Goal: Information Seeking & Learning: Learn about a topic

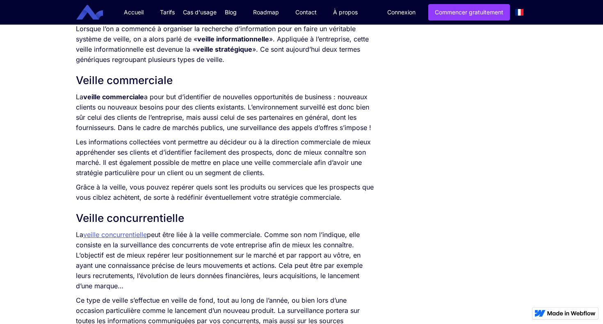
scroll to position [570, 0]
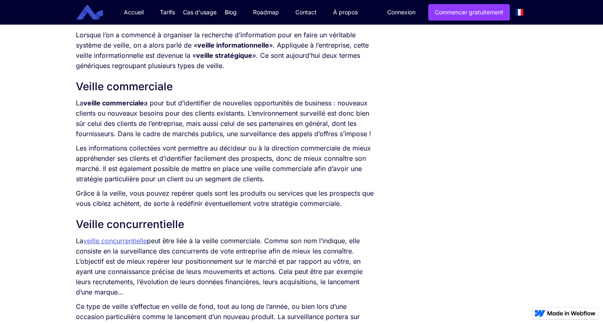
drag, startPoint x: 148, startPoint y: 105, endPoint x: 244, endPoint y: 116, distance: 96.6
click at [244, 116] on p "La veille commerciale a pour but d’identifier de nouvelles opportunités de busi…" at bounding box center [225, 118] width 298 height 41
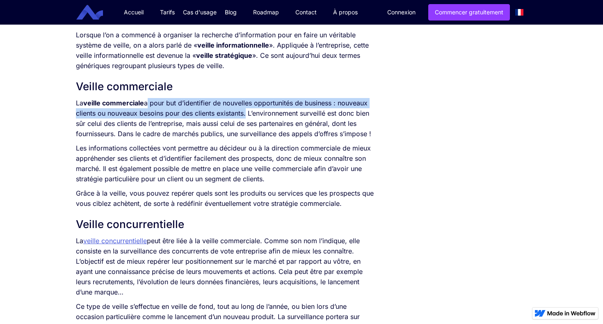
drag, startPoint x: 244, startPoint y: 116, endPoint x: 148, endPoint y: 105, distance: 97.4
click at [148, 105] on p "La veille commerciale a pour but d’identifier de nouvelles opportunités de busi…" at bounding box center [225, 118] width 298 height 41
copy p "a pour but d’identifier de nouvelles opportunités de business : nouveaux client…"
drag, startPoint x: 89, startPoint y: 125, endPoint x: 375, endPoint y: 132, distance: 286.3
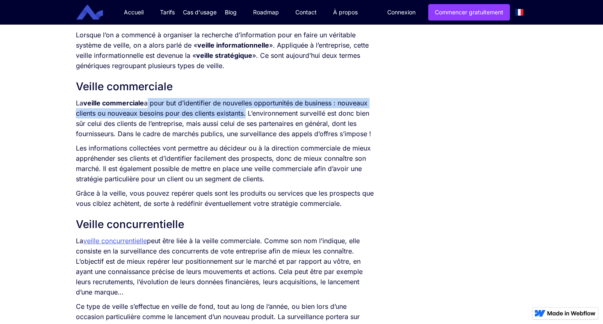
copy p "celui des clients de l’entreprise, mais aussi celui de ses partenaires en génér…"
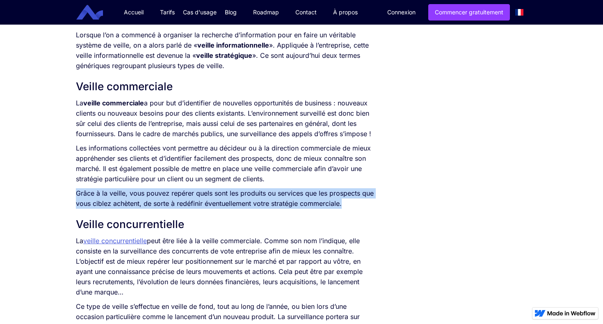
drag, startPoint x: 76, startPoint y: 193, endPoint x: 347, endPoint y: 205, distance: 271.7
click at [347, 205] on p "Grâce à la veille, vous pouvez repérer quels sont les produits ou services que …" at bounding box center [225, 198] width 298 height 21
copy p "Grâce à la veille, vous pouvez repérer quels sont les produits ou services que …"
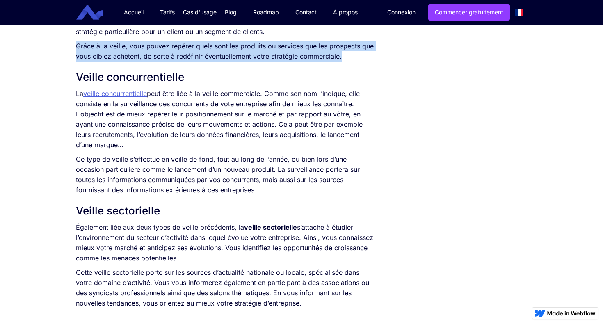
scroll to position [719, 0]
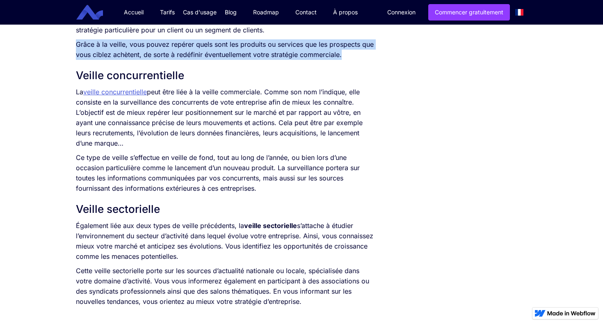
drag, startPoint x: 76, startPoint y: 104, endPoint x: 353, endPoint y: 146, distance: 279.8
click at [353, 146] on p "La veille concurrentielle peut être liée à la veille commerciale. Comme son nom…" at bounding box center [225, 118] width 298 height 62
copy p "consiste en la surveillance des concurrents de vote entreprise afin de mieux le…"
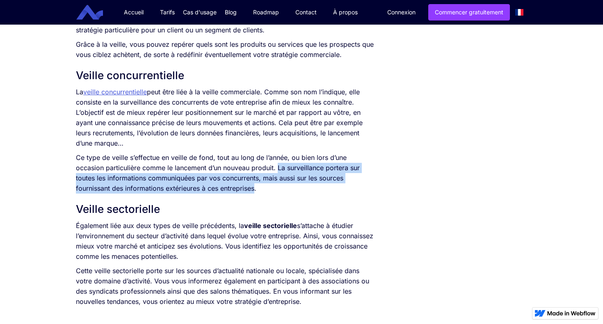
drag, startPoint x: 279, startPoint y: 169, endPoint x: 256, endPoint y: 186, distance: 28.1
click at [256, 186] on p "Ce type de veille s’effectue en veille de fond, tout au long de l’année, ou bie…" at bounding box center [225, 173] width 298 height 41
copy p "La surveillance portera sur toutes les informations communiquées par vos concur…"
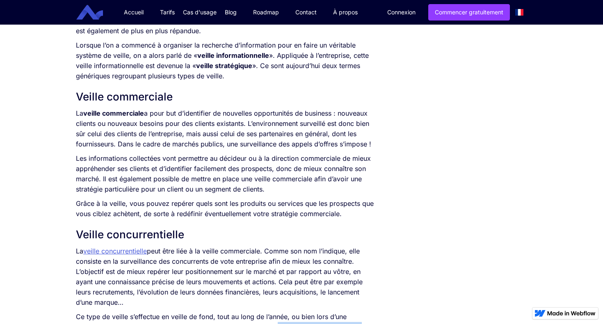
scroll to position [556, 0]
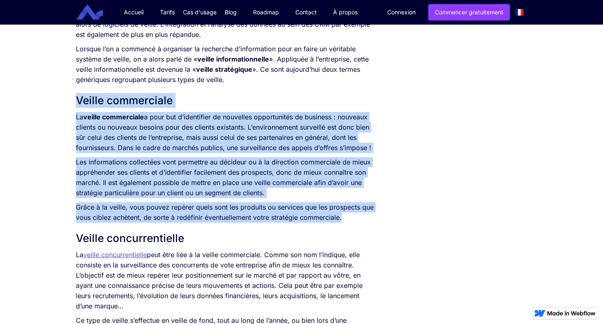
drag, startPoint x: 78, startPoint y: 100, endPoint x: 370, endPoint y: 220, distance: 315.7
click at [370, 220] on div "L’information représente un enjeu crucial pour une entreprise. Qu’elle soit int…" at bounding box center [225, 149] width 298 height 678
copy div "Veille commerciale La veille commerciale a pour but d’identifier de nouvelles o…"
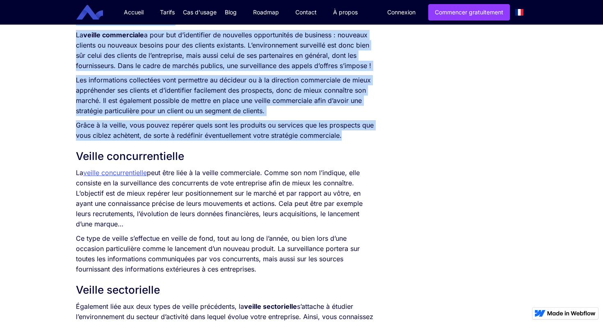
scroll to position [662, 0]
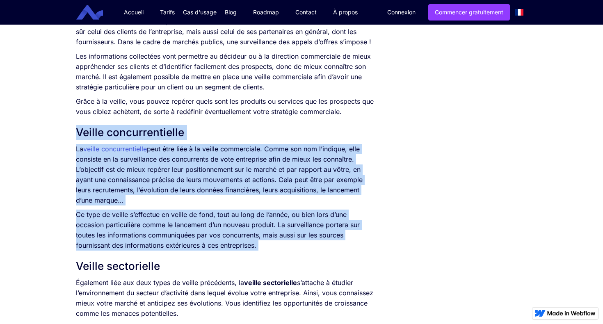
drag, startPoint x: 76, startPoint y: 132, endPoint x: 273, endPoint y: 255, distance: 231.7
click at [273, 255] on div "L’information représente un enjeu crucial pour une entreprise. Qu’elle soit int…" at bounding box center [225, 43] width 298 height 678
copy div "Veille concurrentielle La veille concurrentielle peut être liée à la veille com…"
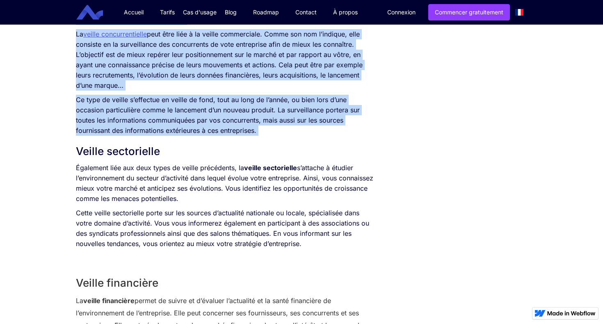
scroll to position [777, 0]
drag, startPoint x: 335, startPoint y: 169, endPoint x: 228, endPoint y: 202, distance: 111.9
click at [228, 202] on p "Également liée aux deux types de veille précédents, la veille sectorielle s’att…" at bounding box center [225, 182] width 298 height 41
copy p "étudier l’environnement du secteur d’activité dans lequel évolue votre entrepri…"
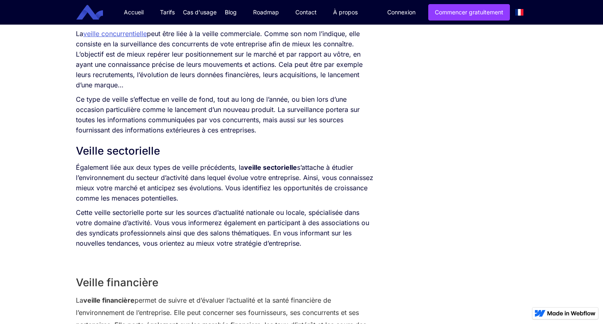
click at [96, 158] on h2 "Veille sectorielle" at bounding box center [225, 151] width 298 height 15
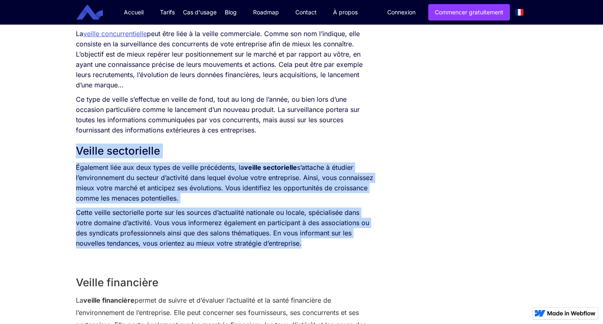
drag, startPoint x: 77, startPoint y: 150, endPoint x: 309, endPoint y: 249, distance: 252.0
copy div "Veille sectorielle Également liée aux deux types de veille précédents, la veill…"
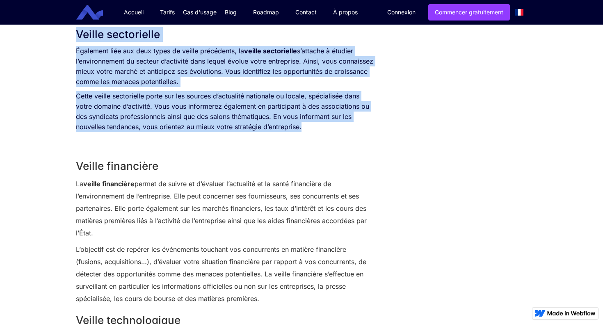
scroll to position [897, 0]
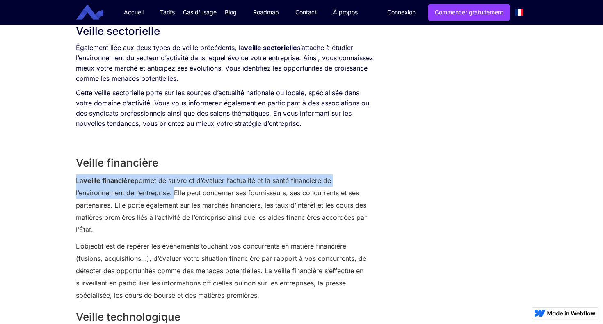
drag, startPoint x: 77, startPoint y: 182, endPoint x: 173, endPoint y: 193, distance: 96.6
click at [173, 193] on p "La veille financière permet de suivre et d’évaluer l’actualité et la santé fina…" at bounding box center [225, 205] width 298 height 62
copy p "La veille financière permet de suivre et d’évaluer l’actualité et la santé fina…"
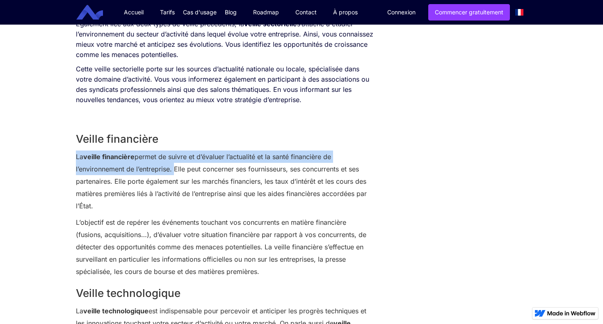
scroll to position [921, 0]
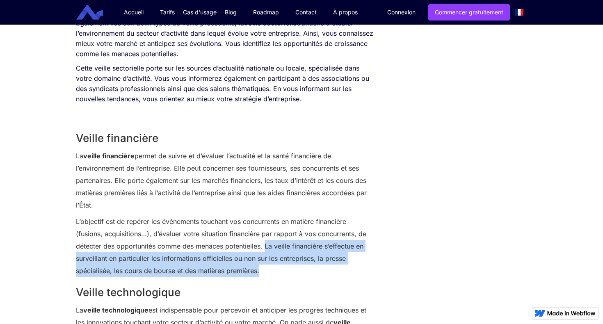
drag, startPoint x: 265, startPoint y: 246, endPoint x: 259, endPoint y: 274, distance: 28.5
click at [259, 274] on p "L’objectif est de repérer les événements touchant vos concurrents en matière fi…" at bounding box center [225, 246] width 298 height 62
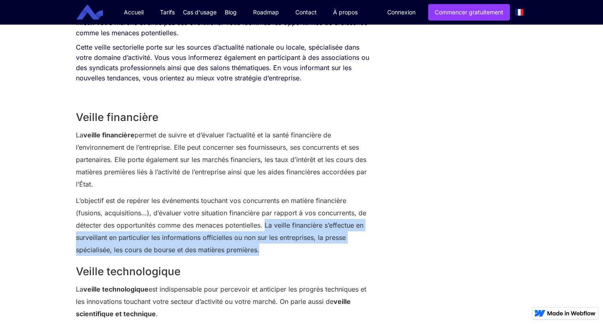
scroll to position [943, 0]
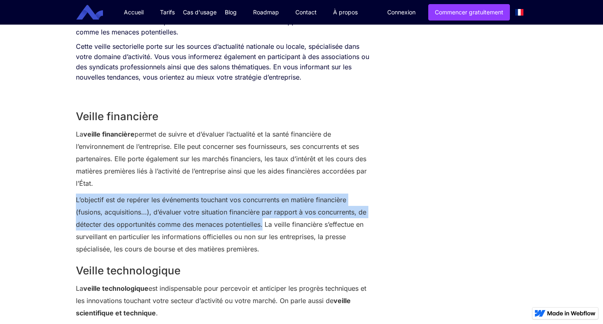
drag, startPoint x: 77, startPoint y: 201, endPoint x: 264, endPoint y: 227, distance: 189.1
click at [264, 227] on p "L’objectif est de repérer les événements touchant vos concurrents en matière fi…" at bounding box center [225, 225] width 298 height 62
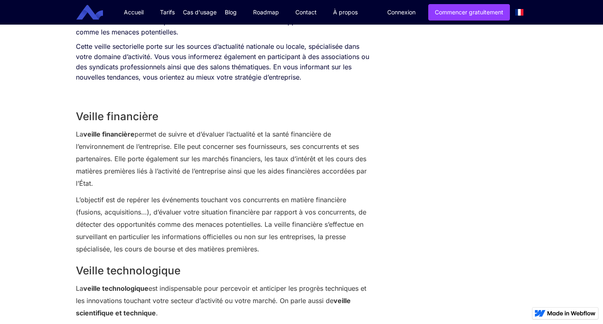
click at [128, 159] on p "La veille financière permet de suivre et d’évaluer l’actualité et la santé fina…" at bounding box center [225, 159] width 298 height 62
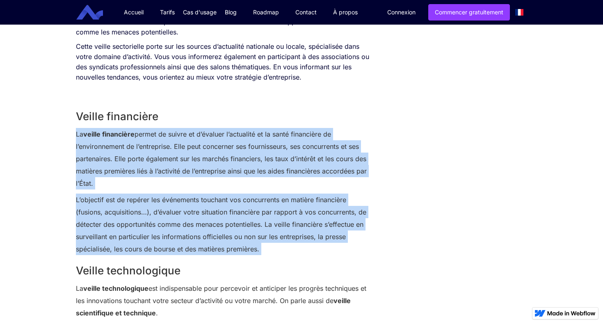
drag, startPoint x: 76, startPoint y: 134, endPoint x: 278, endPoint y: 262, distance: 239.1
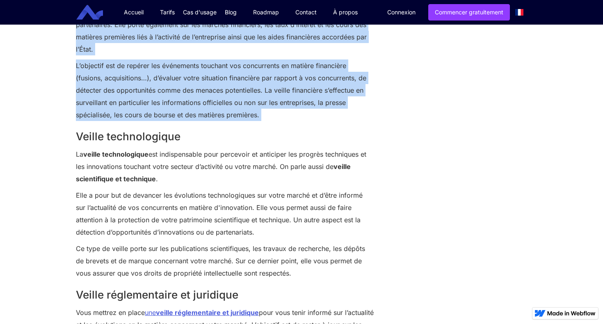
scroll to position [1082, 0]
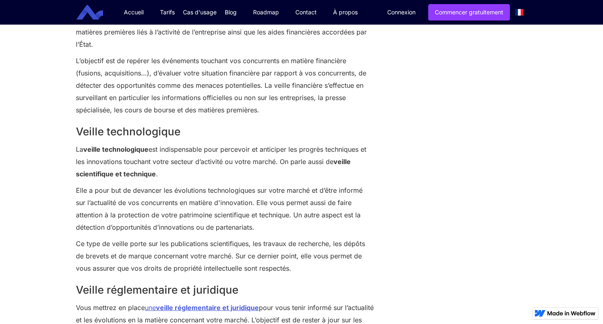
click at [196, 167] on p "La veille technologique est indispensable pour percevoir et anticiper les progr…" at bounding box center [225, 161] width 298 height 37
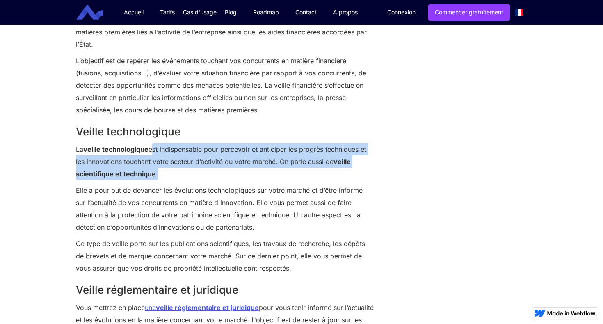
drag, startPoint x: 152, startPoint y: 151, endPoint x: 267, endPoint y: 173, distance: 117.3
click at [267, 173] on p "La veille technologique est indispensable pour percevoir et anticiper les progr…" at bounding box center [225, 161] width 298 height 37
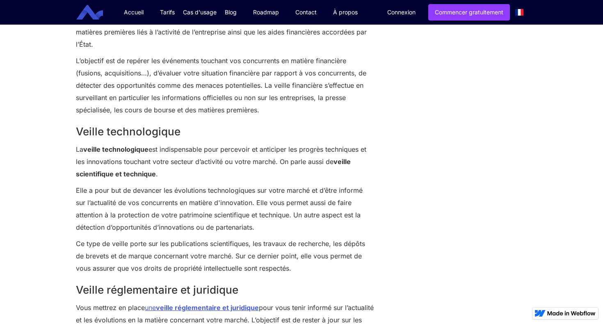
click at [210, 206] on p "Elle a pour but de devancer les évolutions technologiques sur votre marché et d…" at bounding box center [225, 208] width 298 height 49
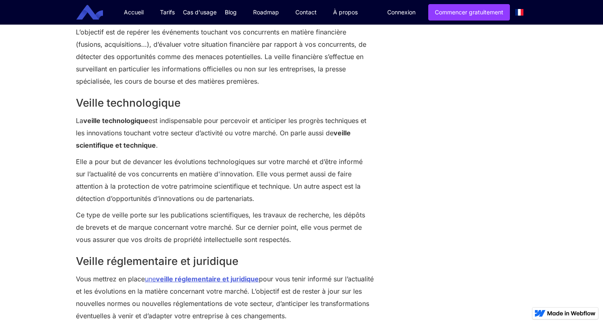
scroll to position [1112, 0]
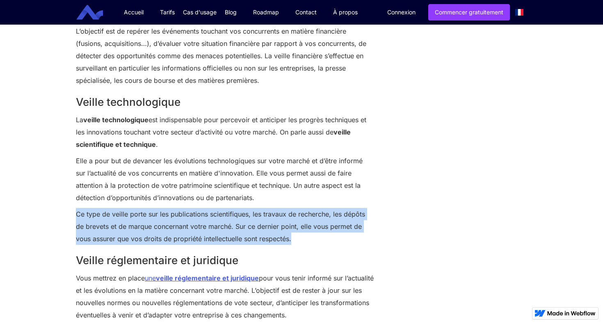
drag, startPoint x: 76, startPoint y: 215, endPoint x: 297, endPoint y: 236, distance: 222.0
click at [297, 236] on p "Ce type de veille porte sur les publications scientifiques, les travaux de rech…" at bounding box center [225, 226] width 298 height 37
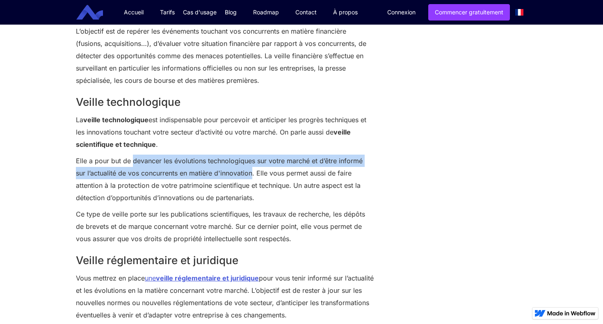
drag, startPoint x: 133, startPoint y: 161, endPoint x: 240, endPoint y: 174, distance: 107.4
click at [240, 174] on p "Elle a pour but de devancer les évolutions technologiques sur votre marché et d…" at bounding box center [225, 179] width 298 height 49
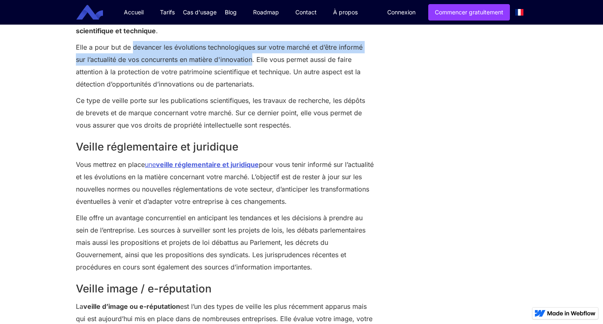
scroll to position [1227, 0]
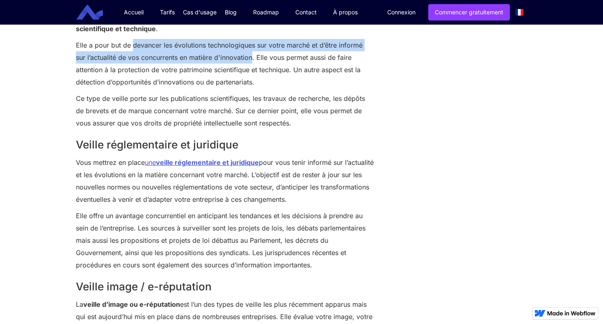
drag, startPoint x: 288, startPoint y: 176, endPoint x: 343, endPoint y: 203, distance: 61.1
click at [343, 203] on p "Vous mettrez en place une veille réglementaire et juridique pour vous tenir inf…" at bounding box center [225, 180] width 298 height 49
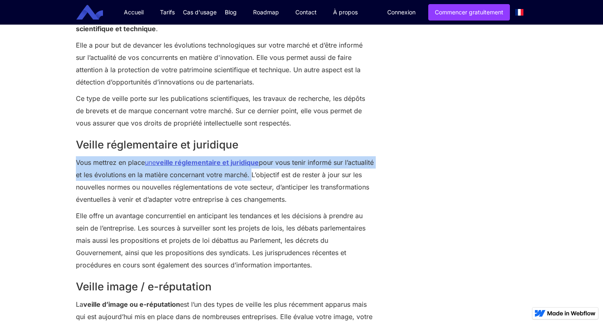
drag, startPoint x: 76, startPoint y: 163, endPoint x: 280, endPoint y: 174, distance: 204.5
click at [280, 174] on p "Vous mettrez en place une veille réglementaire et juridique pour vous tenir inf…" at bounding box center [225, 180] width 298 height 49
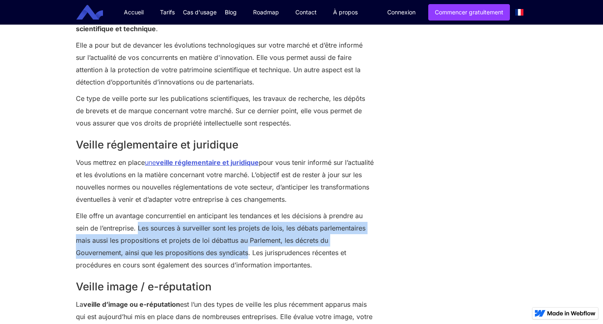
drag, startPoint x: 139, startPoint y: 229, endPoint x: 249, endPoint y: 257, distance: 113.1
click at [249, 257] on p "Elle offre un avantage concurrentiel en anticipant les tendances et les décisio…" at bounding box center [225, 241] width 298 height 62
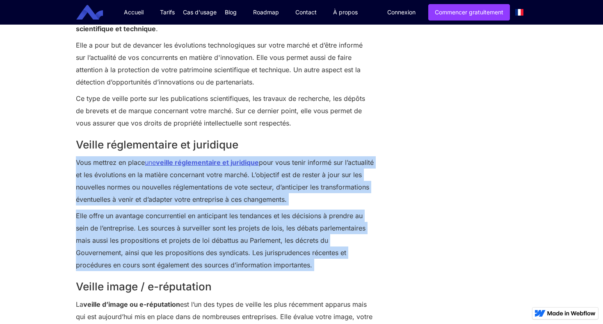
drag, startPoint x: 77, startPoint y: 163, endPoint x: 347, endPoint y: 274, distance: 292.5
click at [347, 274] on div "Veille financière La veille financière permet de suivre et d’évaluer l’actualit…" at bounding box center [225, 162] width 298 height 690
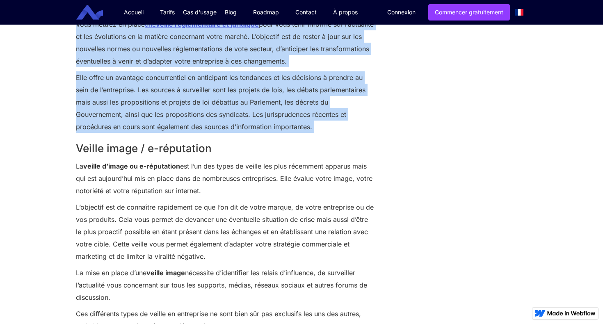
scroll to position [1366, 0]
drag, startPoint x: 220, startPoint y: 165, endPoint x: 219, endPoint y: 186, distance: 20.9
click at [219, 186] on p "La veille d’image ou e-réputation est l’un des types de veille les plus récemme…" at bounding box center [225, 177] width 298 height 37
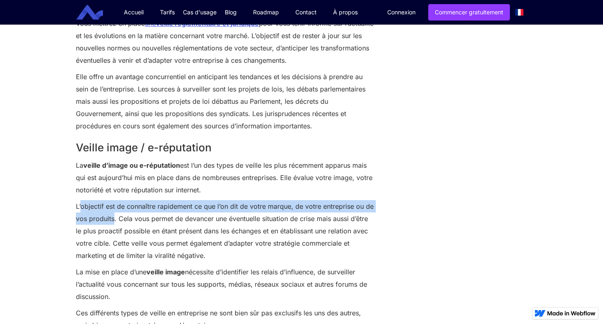
drag, startPoint x: 82, startPoint y: 209, endPoint x: 114, endPoint y: 217, distance: 32.9
click at [114, 217] on p "L’objectif est de connaître rapidement ce que l’on dit de votre marque, de votr…" at bounding box center [225, 231] width 298 height 62
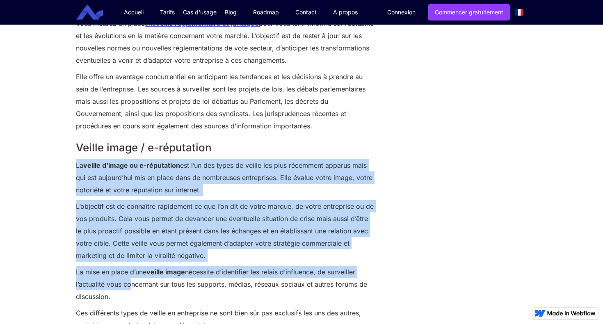
drag, startPoint x: 76, startPoint y: 166, endPoint x: 126, endPoint y: 292, distance: 134.9
click at [126, 292] on div "Veille financière La veille financière permet de suivre et d’évaluer l’actualit…" at bounding box center [225, 23] width 298 height 690
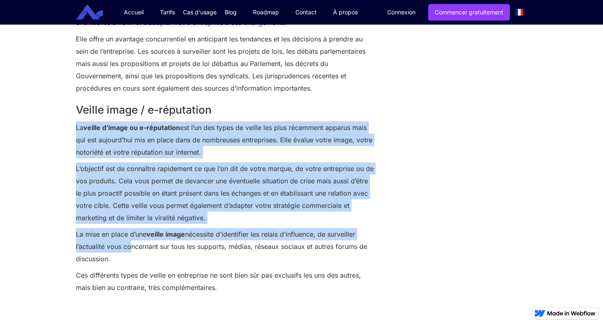
scroll to position [1404, 0]
click at [113, 259] on p "La mise en place d’une veille image nécessite d’identifier les relais d’influen…" at bounding box center [225, 246] width 298 height 37
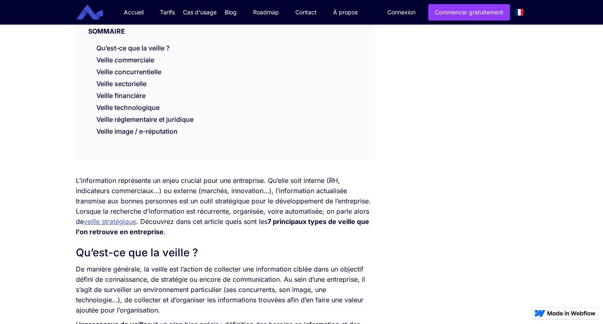
scroll to position [0, 0]
